Goal: Transaction & Acquisition: Purchase product/service

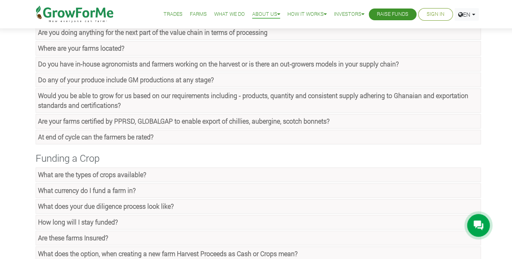
scroll to position [243, 0]
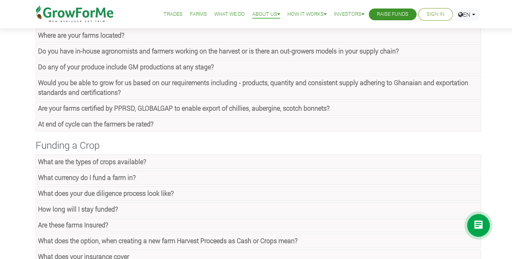
click at [83, 157] on strong "What are the types of crops available?" at bounding box center [92, 161] width 108 height 9
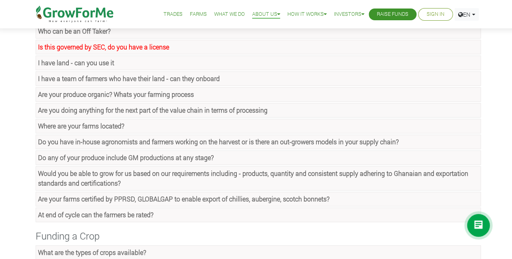
scroll to position [0, 0]
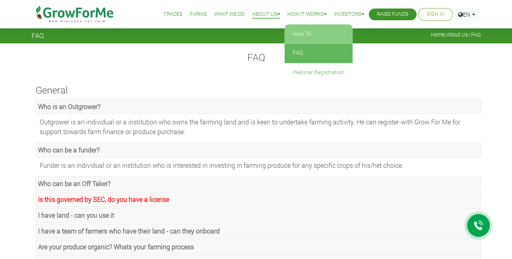
click at [298, 32] on link "How To" at bounding box center [319, 34] width 68 height 19
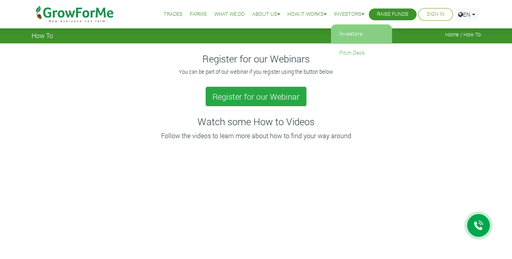
click at [349, 34] on link "Investors" at bounding box center [361, 34] width 61 height 19
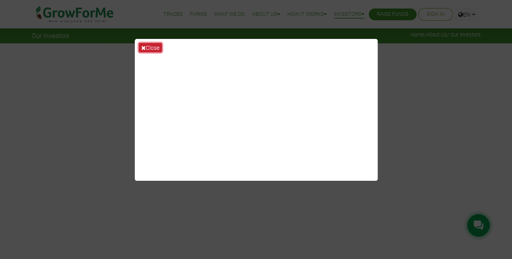
click at [147, 47] on button "Close" at bounding box center [150, 47] width 23 height 9
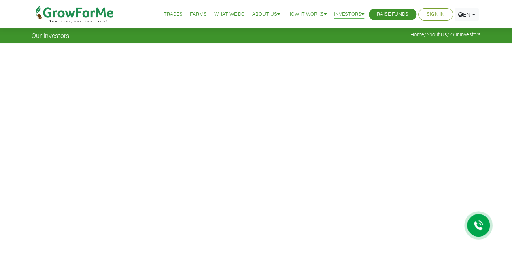
click at [392, 13] on link "Raise Funds" at bounding box center [393, 14] width 32 height 9
click at [166, 13] on link "Trades" at bounding box center [173, 14] width 19 height 9
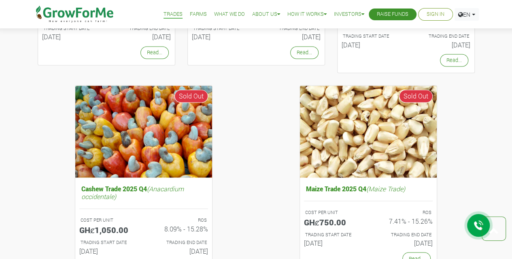
scroll to position [729, 0]
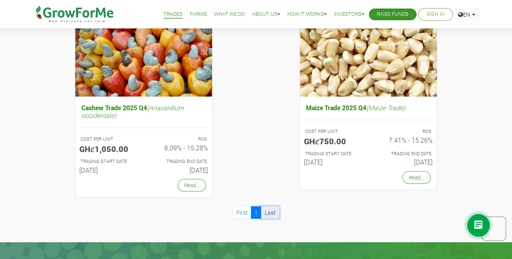
click at [269, 211] on link "Last" at bounding box center [270, 212] width 18 height 13
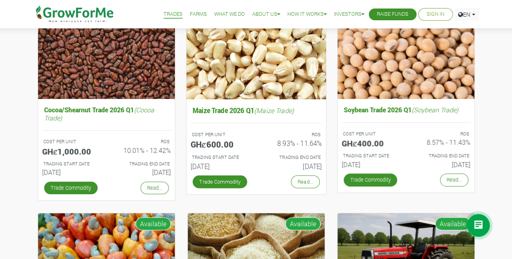
scroll to position [121, 0]
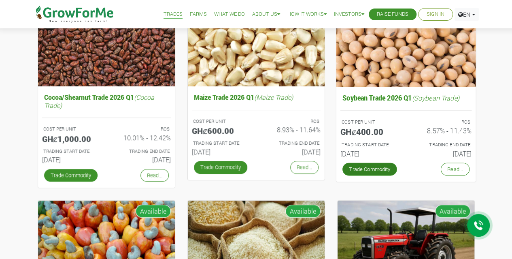
click at [369, 170] on link "Trade Commodity" at bounding box center [369, 168] width 55 height 13
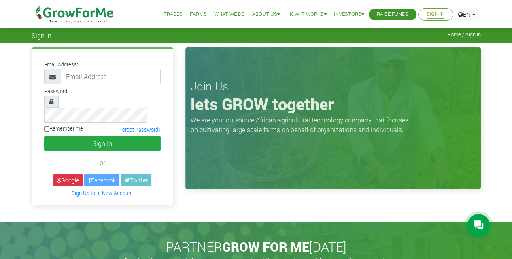
click at [166, 11] on link "Trades" at bounding box center [173, 14] width 19 height 9
